Goal: Information Seeking & Learning: Check status

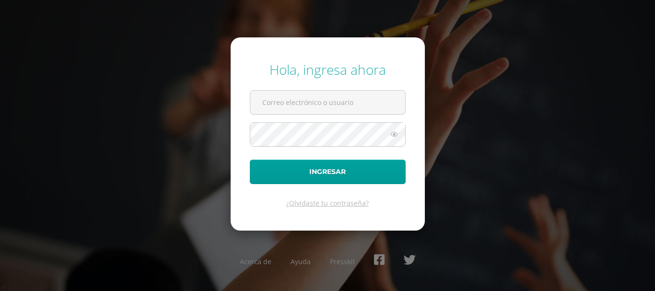
type input "e.calderon.iicdb@gmail.com"
click at [250, 160] on button "Ingresar" at bounding box center [328, 172] width 156 height 24
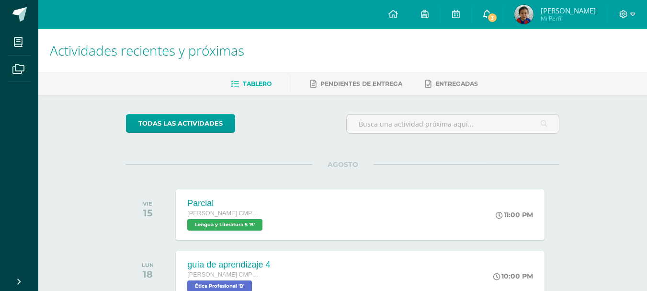
click at [482, 14] on link "3" at bounding box center [487, 14] width 31 height 29
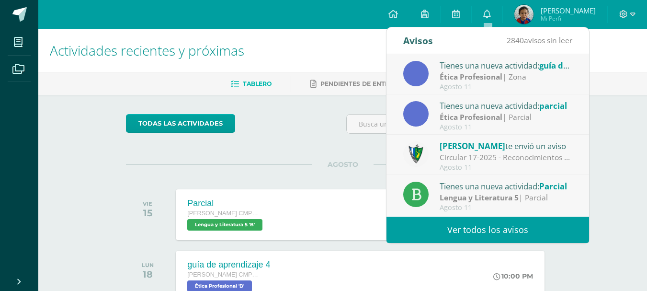
click at [454, 219] on link "Ver todos los avisos" at bounding box center [488, 230] width 203 height 26
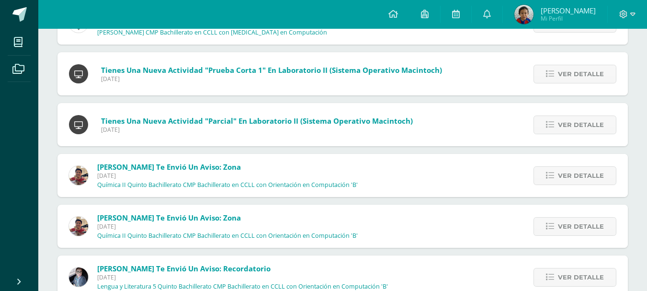
scroll to position [1163, 0]
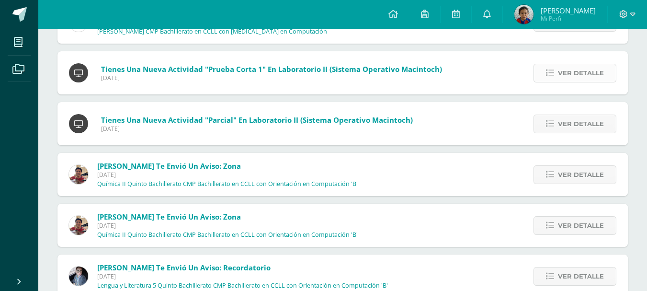
click at [576, 79] on span "Ver detalle" at bounding box center [581, 73] width 46 height 18
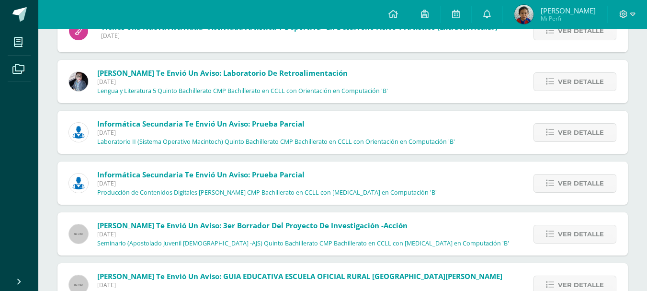
scroll to position [1827, 0]
click at [565, 184] on span "Ver detalle" at bounding box center [581, 183] width 46 height 18
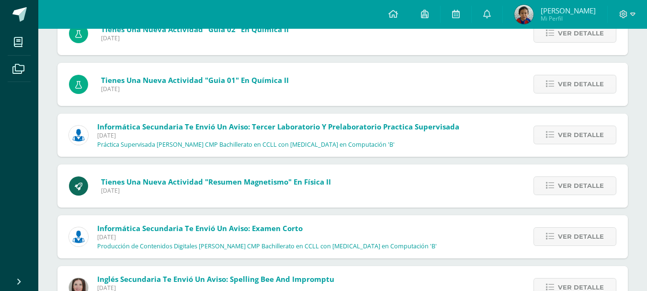
scroll to position [2491, 0]
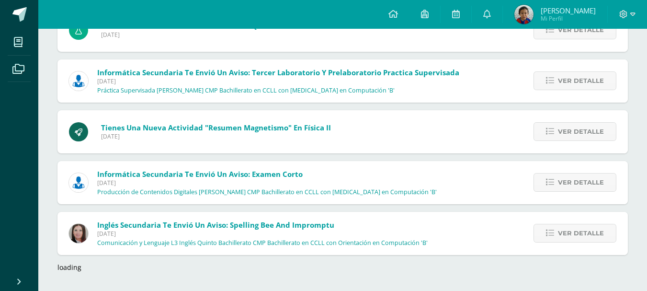
drag, startPoint x: 503, startPoint y: 162, endPoint x: 34, endPoint y: 181, distance: 469.0
click at [34, 181] on ul "Mis cursos Archivos" at bounding box center [19, 150] width 38 height 242
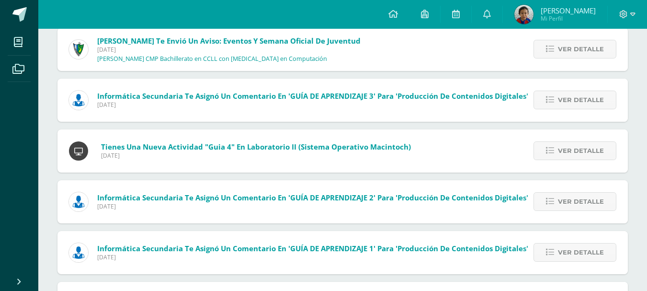
scroll to position [2929, 0]
click at [573, 142] on span "Ver detalle" at bounding box center [581, 150] width 46 height 18
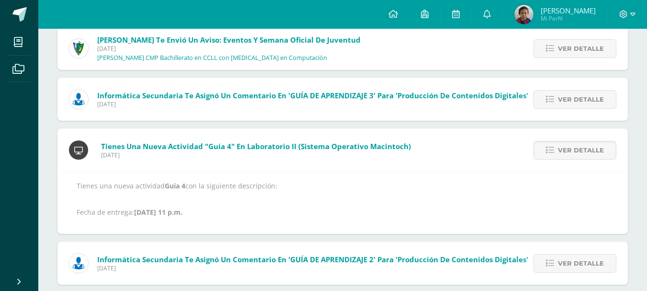
scroll to position [2785, 0]
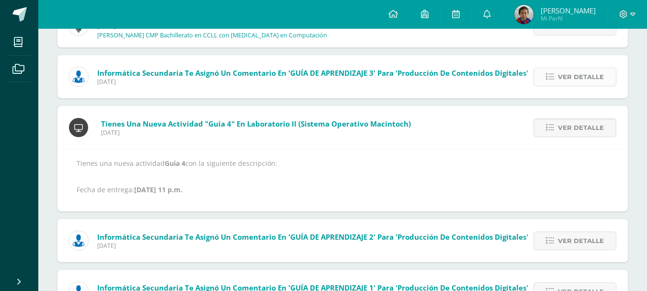
click at [587, 78] on span "Ver detalle" at bounding box center [581, 77] width 46 height 18
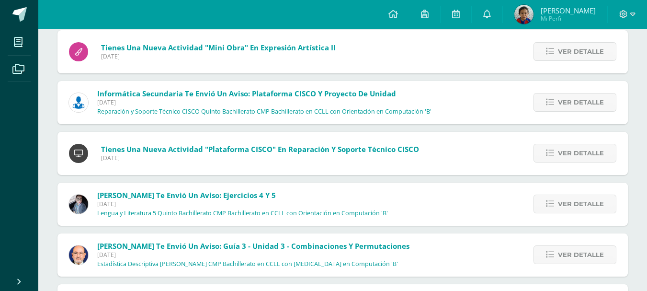
scroll to position [3108, 0]
click at [575, 109] on span "Ver detalle" at bounding box center [581, 102] width 46 height 18
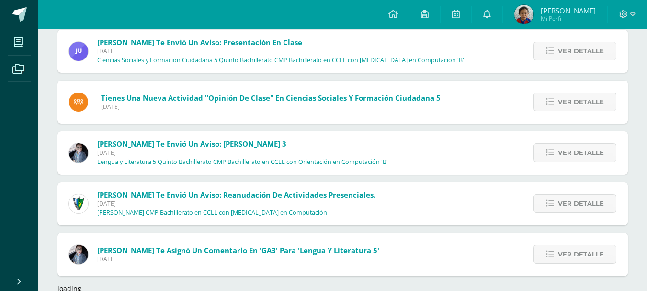
scroll to position [3808, 0]
